Goal: Check status: Check status

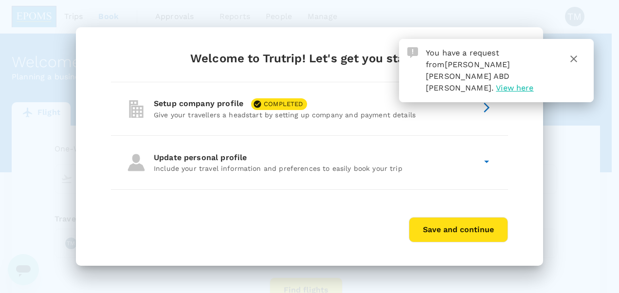
click at [496, 83] on span "View here" at bounding box center [515, 87] width 38 height 9
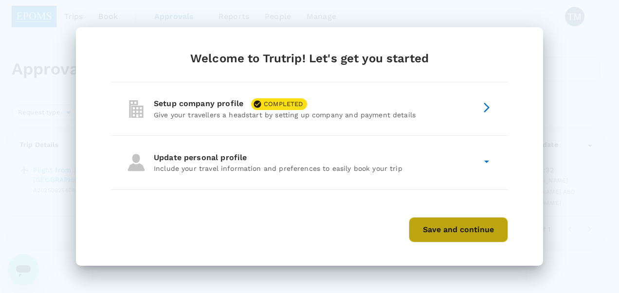
click at [476, 229] on button "Save and continue" at bounding box center [458, 229] width 99 height 25
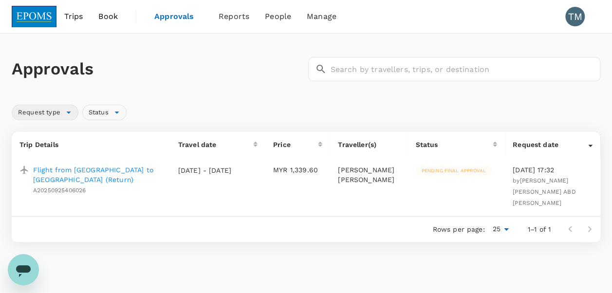
click at [64, 113] on span "Request type" at bounding box center [39, 112] width 54 height 9
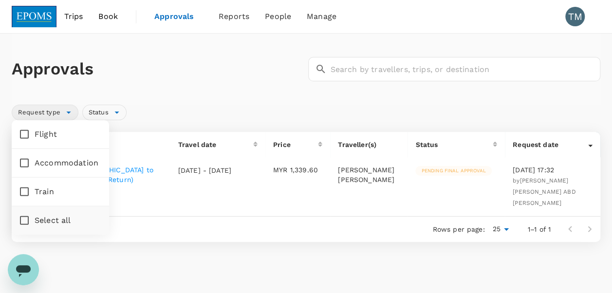
click at [64, 113] on span "Request type" at bounding box center [39, 112] width 54 height 9
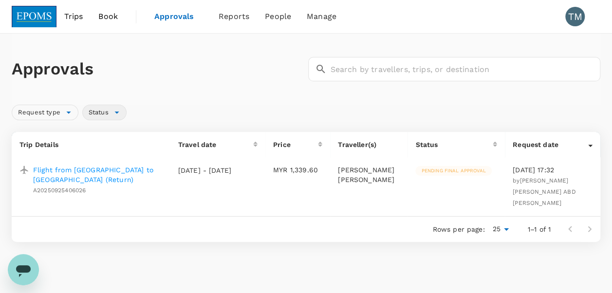
click at [99, 110] on span "Status" at bounding box center [99, 112] width 32 height 9
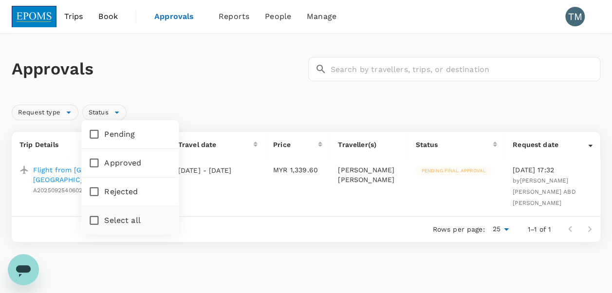
click at [113, 163] on span "Approved" at bounding box center [122, 163] width 37 height 12
click at [104, 163] on input "Approved" at bounding box center [94, 163] width 20 height 20
click at [113, 161] on span "Approved" at bounding box center [122, 163] width 37 height 12
click at [104, 161] on input "Approved" at bounding box center [94, 163] width 20 height 20
checkbox input "false"
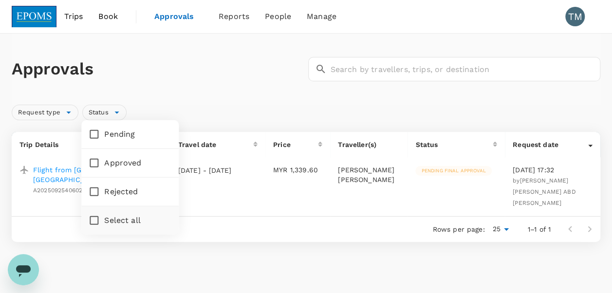
click at [181, 82] on div "Approvals ​ ​" at bounding box center [306, 69] width 589 height 71
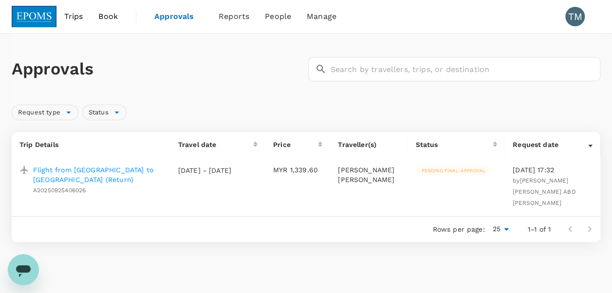
click at [83, 172] on p "Flight from [GEOGRAPHIC_DATA] to [GEOGRAPHIC_DATA] (Return)" at bounding box center [98, 174] width 130 height 19
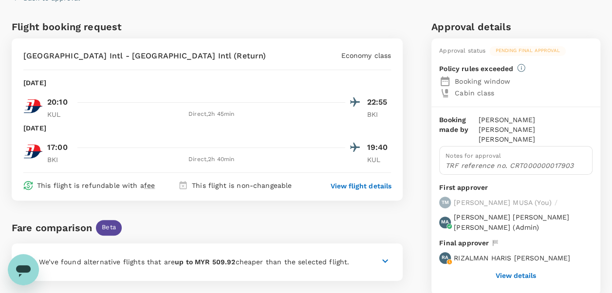
scroll to position [97, 0]
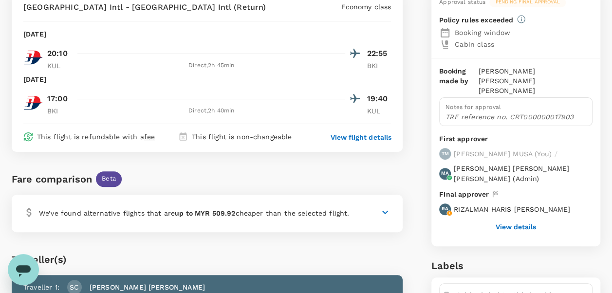
click at [510, 223] on button "View details" at bounding box center [516, 227] width 40 height 8
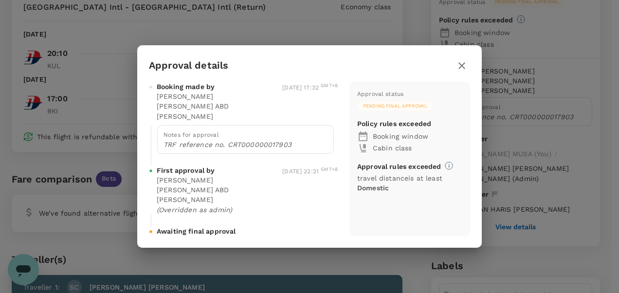
click at [405, 110] on span "Pending final approval" at bounding box center [395, 106] width 76 height 7
click at [199, 226] on span "Awaiting final approval" at bounding box center [196, 231] width 79 height 10
click at [462, 72] on icon "button" at bounding box center [462, 66] width 12 height 12
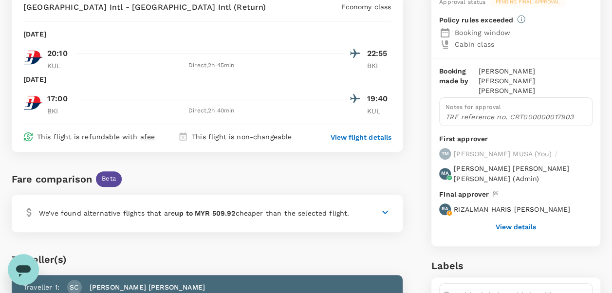
scroll to position [0, 0]
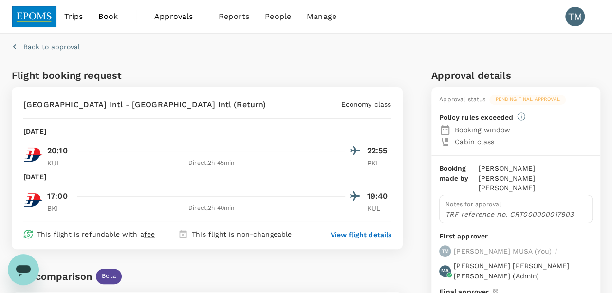
click at [167, 17] on span "Approvals" at bounding box center [178, 17] width 49 height 12
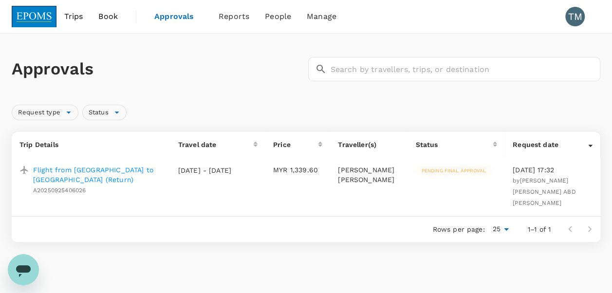
click at [450, 171] on span "Pending final approval" at bounding box center [453, 171] width 76 height 7
click at [494, 144] on icon at bounding box center [495, 144] width 4 height 5
click at [591, 146] on icon at bounding box center [590, 144] width 4 height 5
click at [69, 113] on div "Request type" at bounding box center [45, 113] width 67 height 16
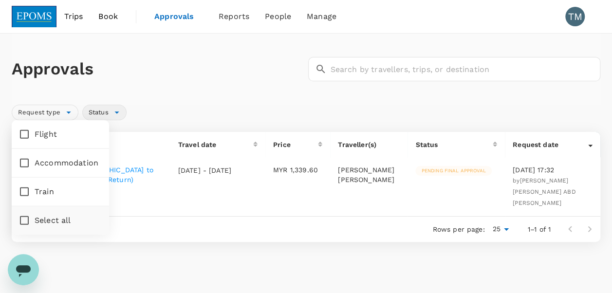
click at [108, 117] on div "Status" at bounding box center [104, 113] width 44 height 16
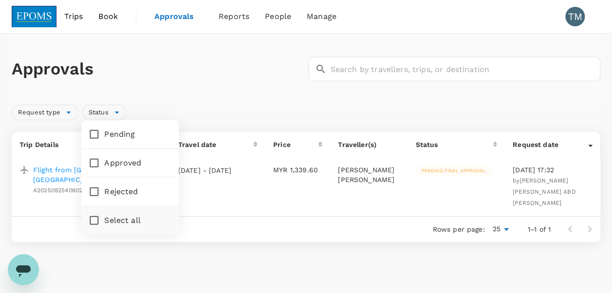
click at [112, 159] on span "Approved" at bounding box center [122, 163] width 37 height 12
click at [104, 159] on input "Approved" at bounding box center [94, 163] width 20 height 20
checkbox input "true"
click at [228, 247] on div "Approvals ​ ​ Request type Status Trip Details Travel date Price Traveller(s) S…" at bounding box center [306, 174] width 612 height 281
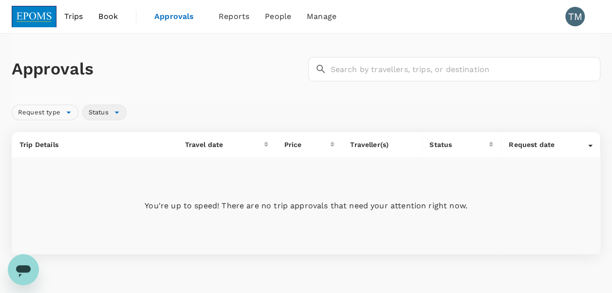
click at [115, 111] on div "Status" at bounding box center [104, 113] width 44 height 16
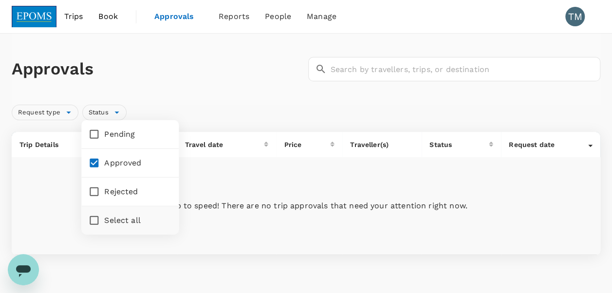
click at [110, 135] on span "Pending" at bounding box center [119, 135] width 31 height 12
click at [104, 135] on input "Pending" at bounding box center [94, 134] width 20 height 20
checkbox input "true"
click at [127, 221] on span "Select all" at bounding box center [122, 221] width 37 height 12
click at [104, 221] on input "Select all" at bounding box center [94, 220] width 20 height 20
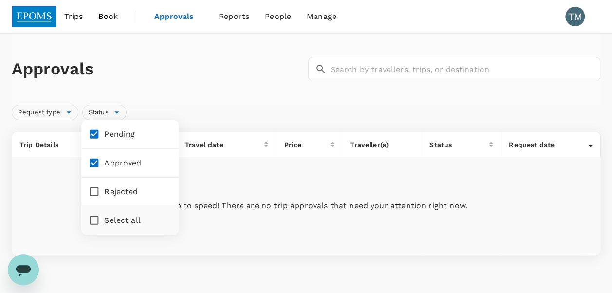
checkbox input "true"
click at [222, 74] on h1 "Approvals" at bounding box center [158, 69] width 293 height 20
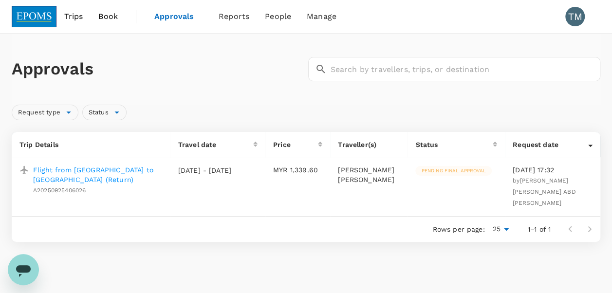
drag, startPoint x: 33, startPoint y: 14, endPoint x: 97, endPoint y: 12, distance: 64.8
click at [33, 14] on img at bounding box center [34, 16] width 45 height 21
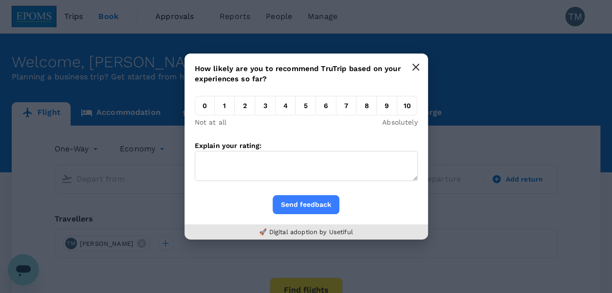
click at [416, 65] on icon "button" at bounding box center [416, 67] width 8 height 8
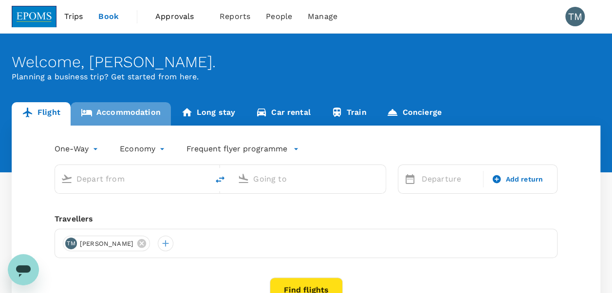
click at [140, 112] on link "Accommodation" at bounding box center [121, 113] width 100 height 23
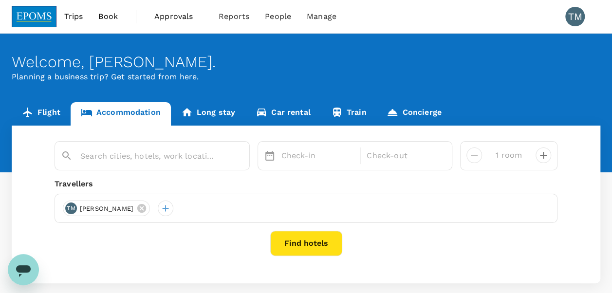
click at [215, 110] on link "Long stay" at bounding box center [208, 113] width 75 height 23
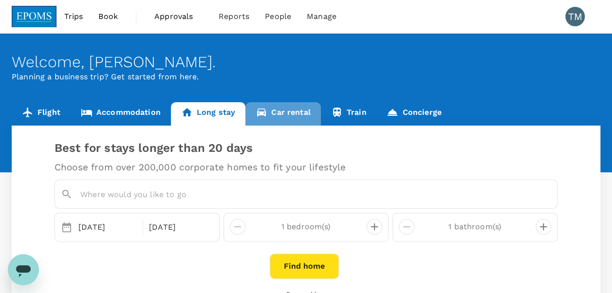
click at [298, 110] on link "Car rental" at bounding box center [282, 113] width 75 height 23
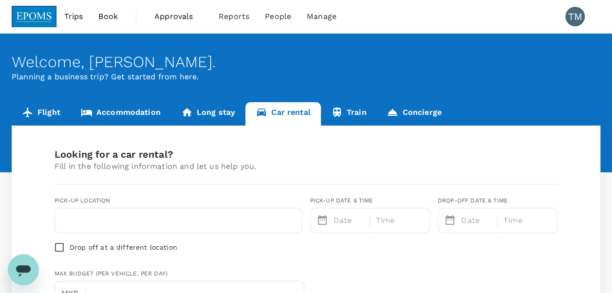
click at [348, 106] on link "Train" at bounding box center [349, 113] width 56 height 23
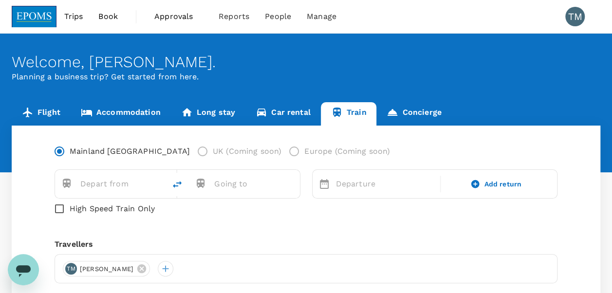
click at [428, 108] on link "Concierge" at bounding box center [413, 113] width 75 height 23
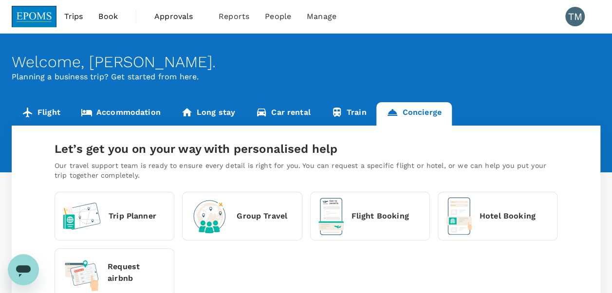
click at [177, 16] on span "Approvals" at bounding box center [178, 17] width 49 height 12
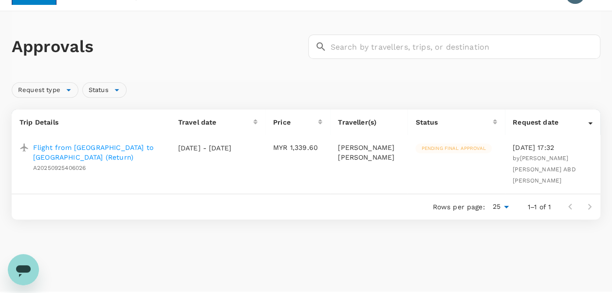
scroll to position [35, 0]
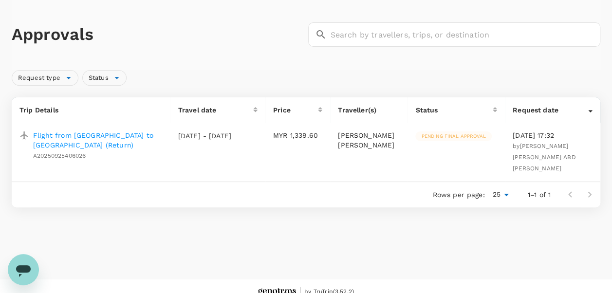
click at [87, 134] on p "Flight from [GEOGRAPHIC_DATA] to [GEOGRAPHIC_DATA] (Return)" at bounding box center [98, 140] width 130 height 19
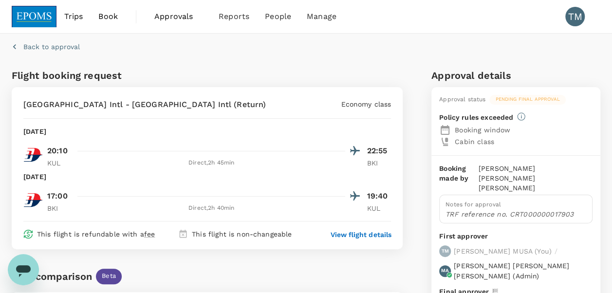
drag, startPoint x: 314, startPoint y: 68, endPoint x: 321, endPoint y: 70, distance: 7.6
